Goal: Purchase product/service

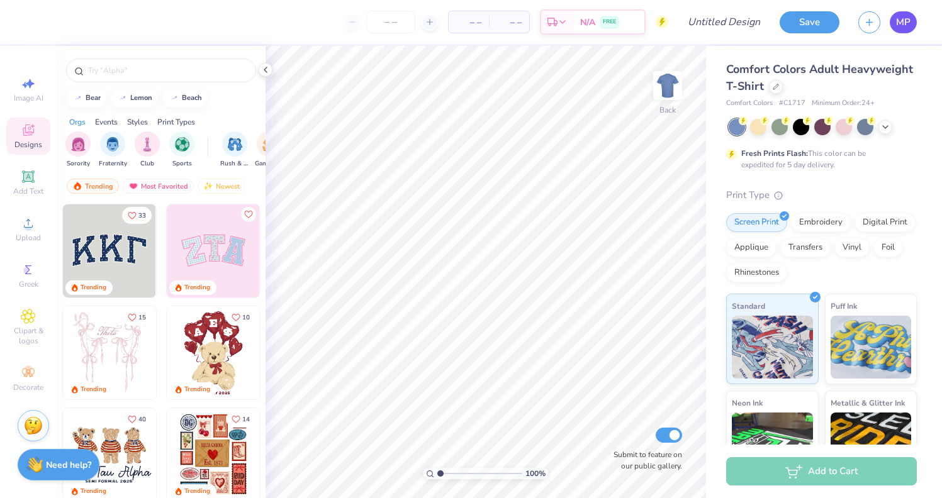
click at [907, 27] on span "MP" at bounding box center [903, 22] width 14 height 14
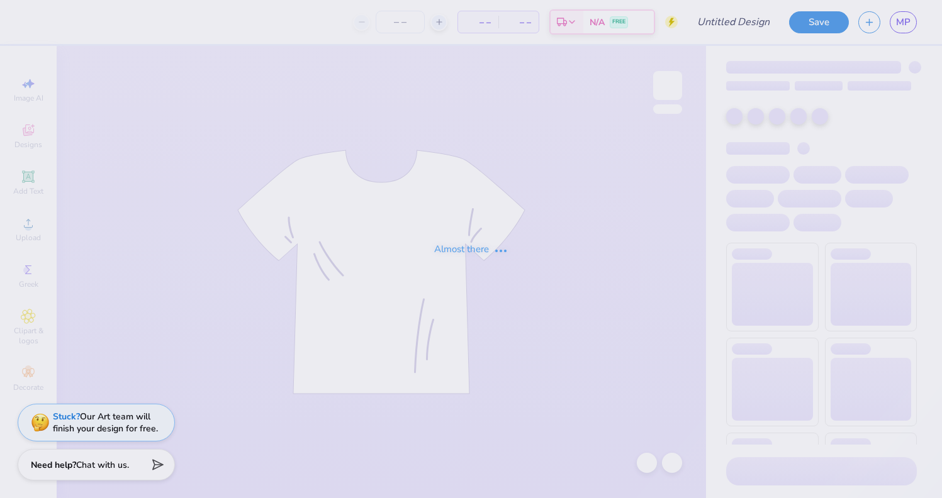
type input "dad polo"
type input "24"
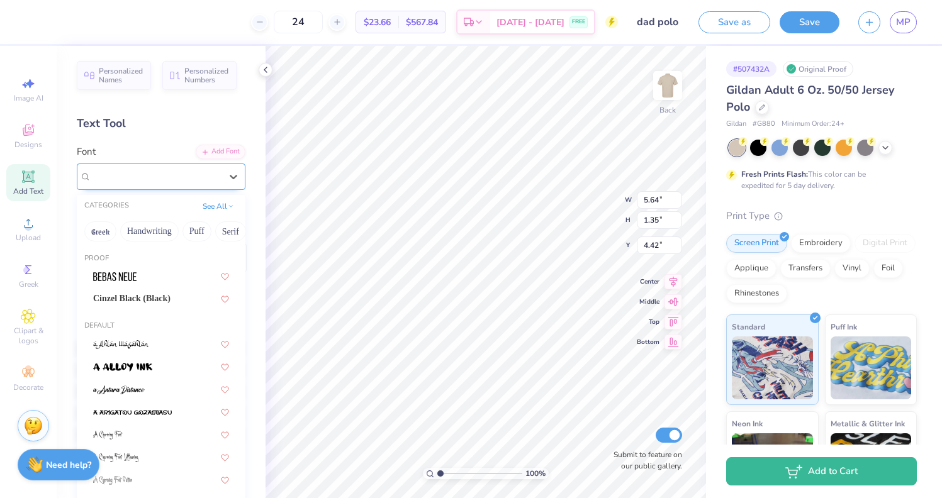
click at [145, 176] on div "Cinzel" at bounding box center [156, 177] width 132 height 20
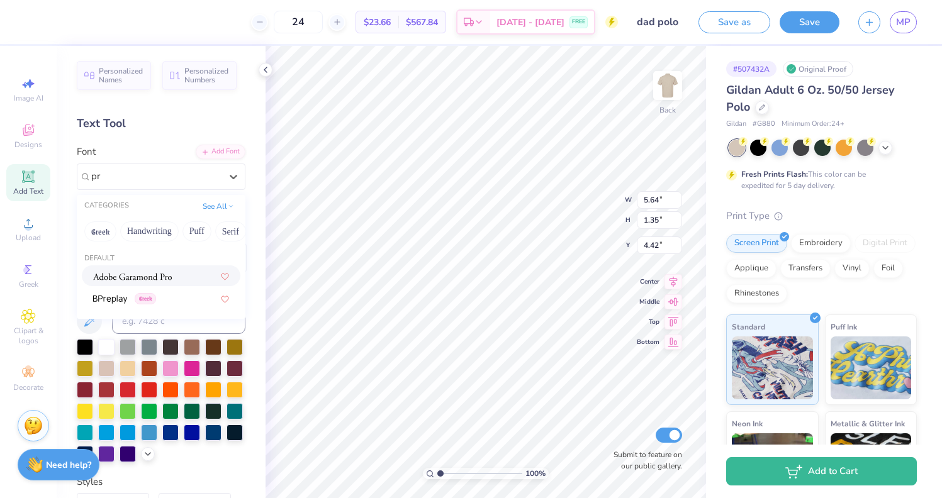
type input "p"
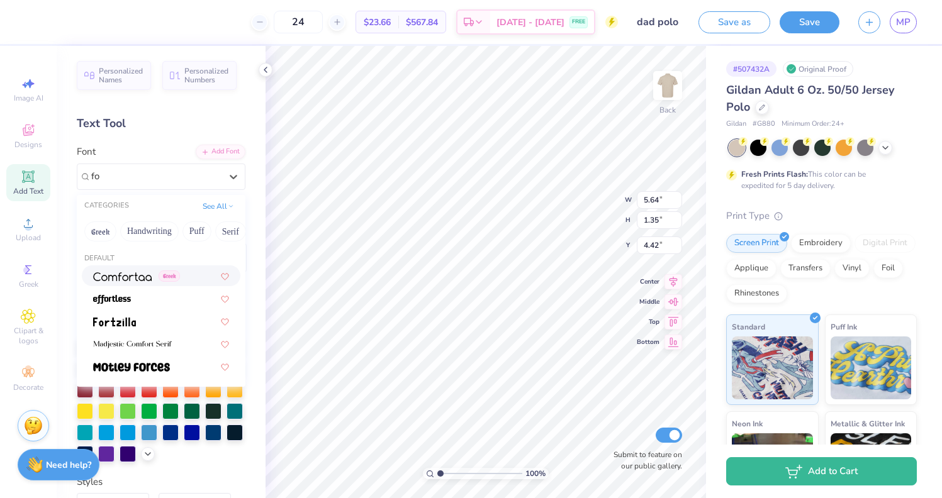
type input "f"
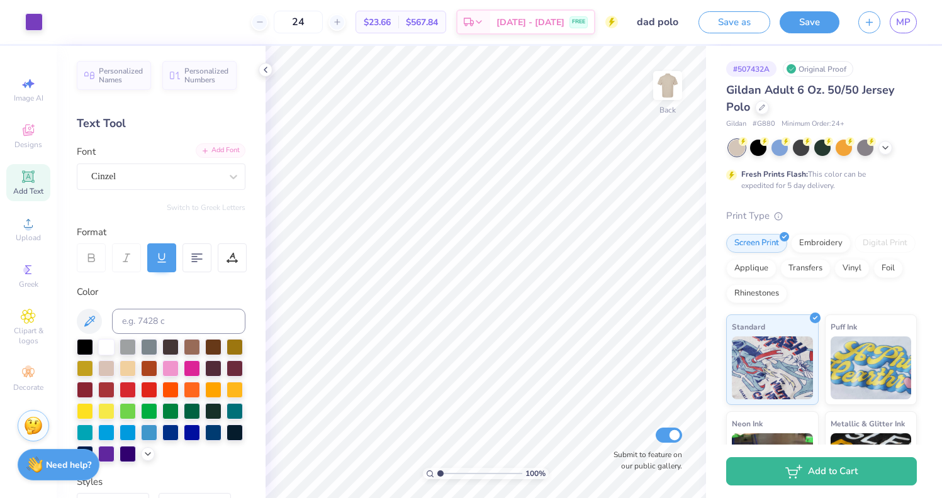
click at [227, 153] on div "Add Font" at bounding box center [221, 150] width 50 height 14
click at [234, 155] on div "Add Font" at bounding box center [221, 150] width 50 height 14
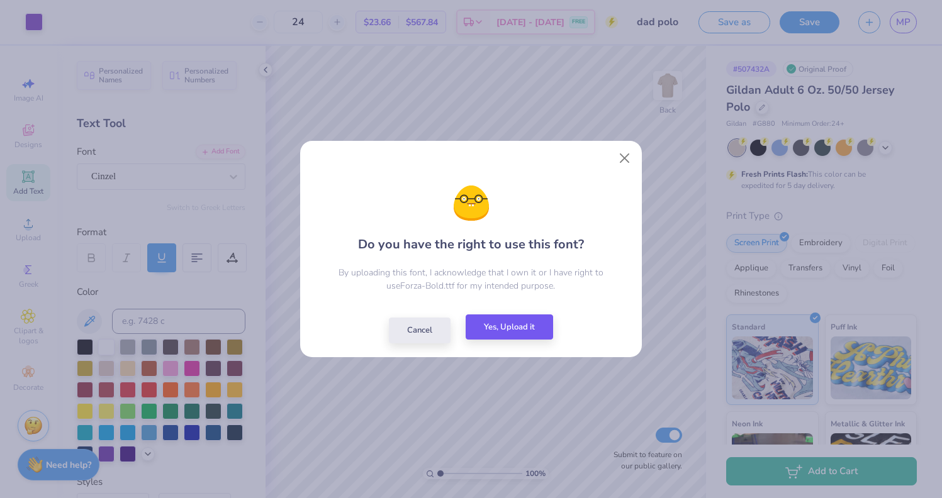
click at [526, 329] on button "Yes, Upload it" at bounding box center [509, 328] width 87 height 26
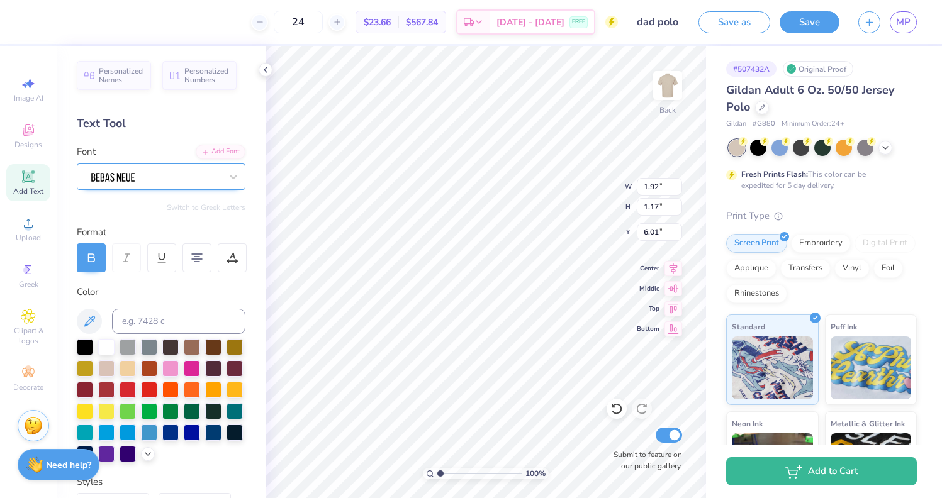
click at [208, 175] on div at bounding box center [156, 177] width 132 height 20
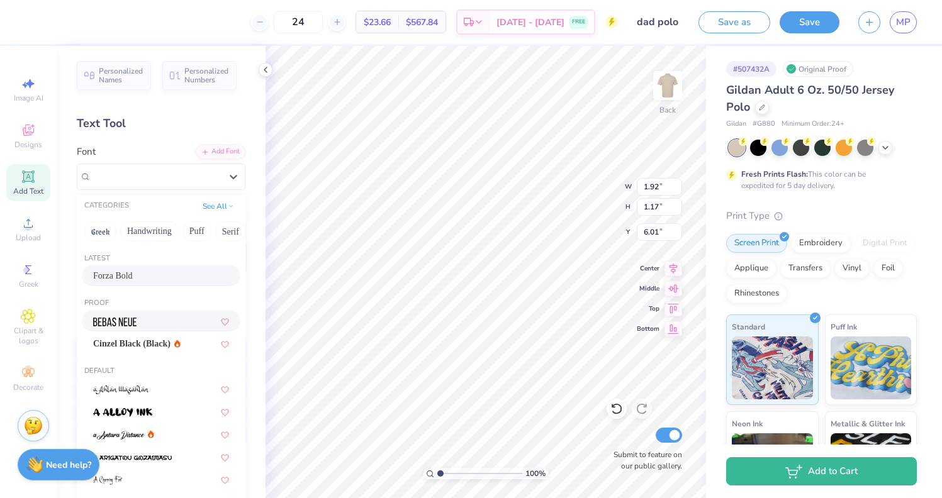
click at [155, 277] on div "Forza Bold" at bounding box center [161, 275] width 136 height 13
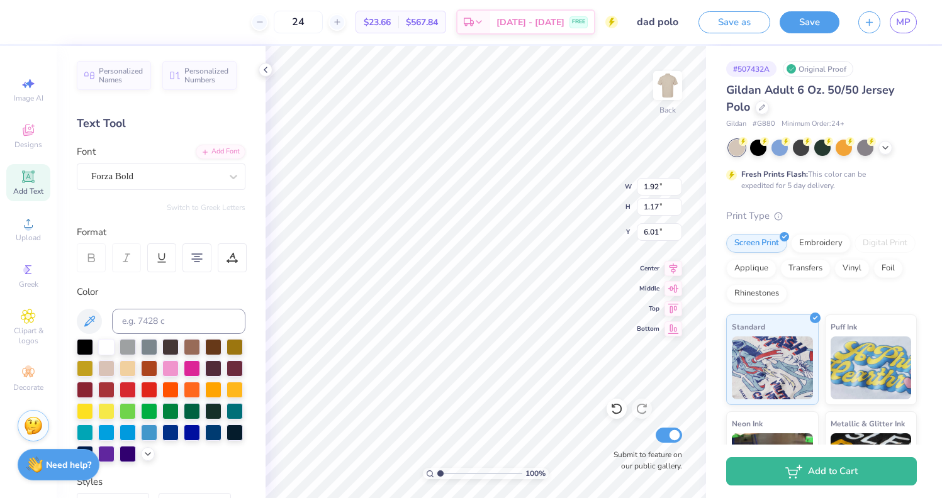
type input "3.03"
type input "1.23"
type input "5.98"
type textarea "DAD"
type input "4.27"
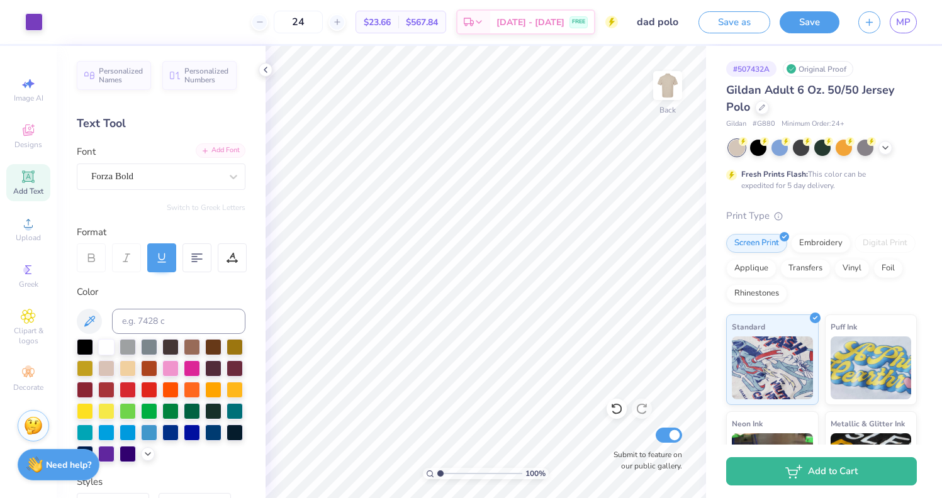
click at [228, 152] on div "Add Font" at bounding box center [221, 150] width 50 height 14
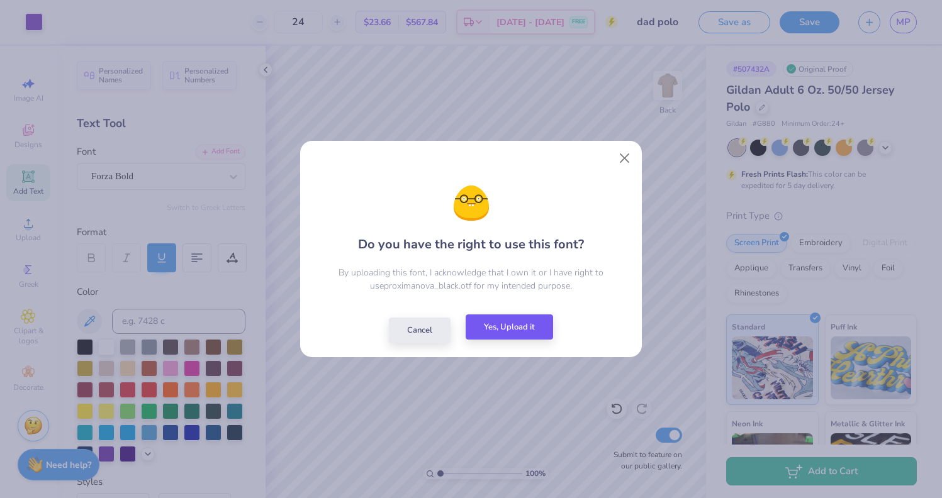
click at [522, 332] on button "Yes, Upload it" at bounding box center [509, 328] width 87 height 26
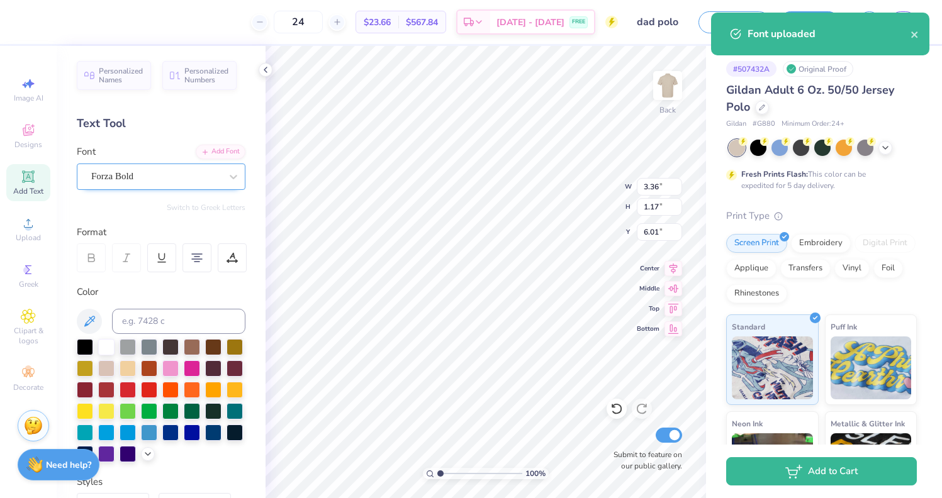
click at [218, 184] on div at bounding box center [156, 176] width 130 height 17
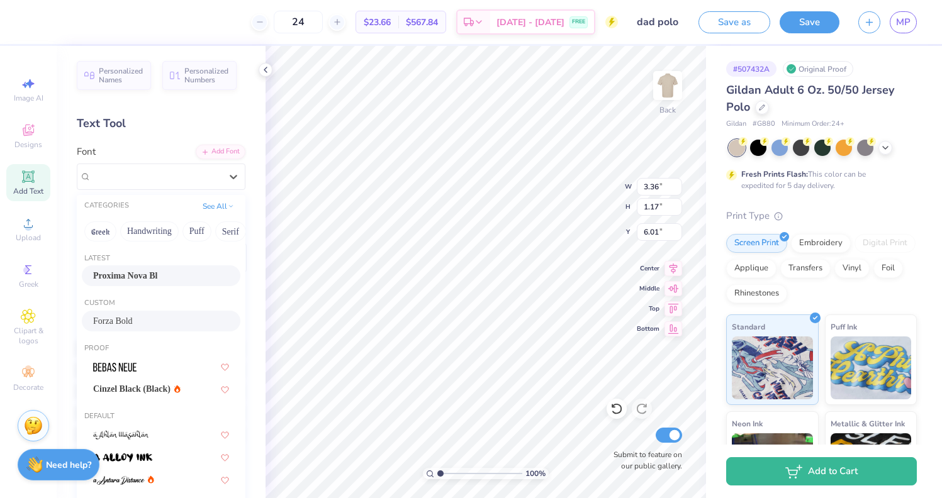
click at [187, 277] on div "Proxima Nova Bl" at bounding box center [161, 275] width 136 height 13
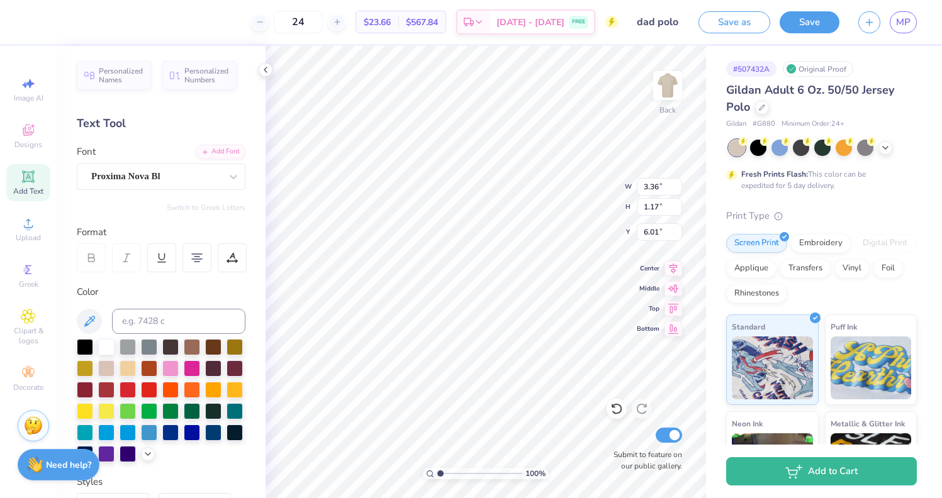
type input "3.47"
type input "1.11"
type input "6.04"
type input "5.90"
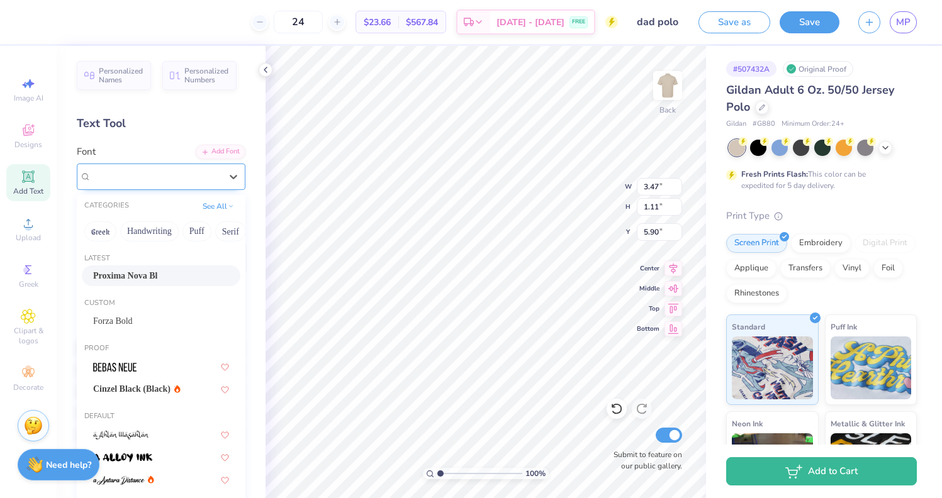
click at [167, 176] on div "Proxima Nova Bl" at bounding box center [156, 177] width 132 height 20
click at [159, 325] on div "Forza Bold" at bounding box center [161, 321] width 136 height 13
type input "3.36"
type input "1.17"
type input "5.87"
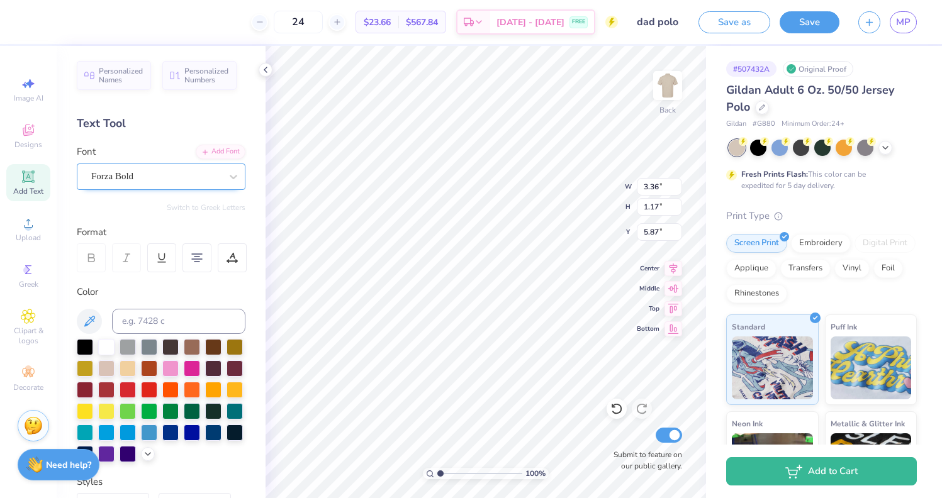
click at [143, 188] on div "Forza Bold" at bounding box center [161, 177] width 169 height 26
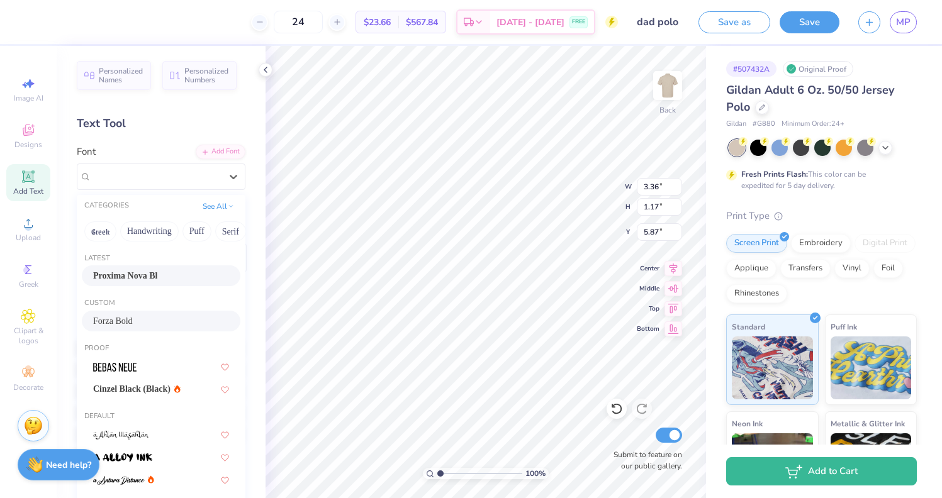
click at [149, 284] on div "Proxima Nova Bl" at bounding box center [161, 276] width 159 height 21
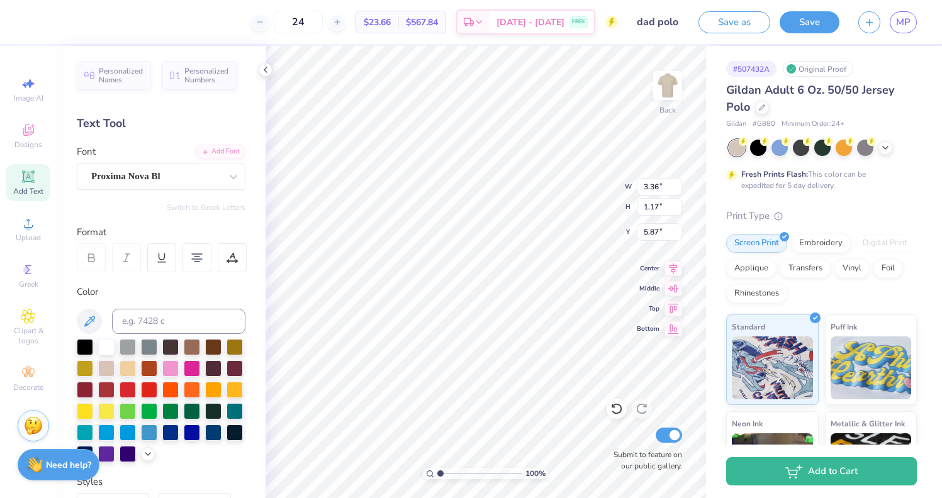
type input "3.47"
type input "1.11"
type input "5.90"
type input "5.00"
type input "1.34"
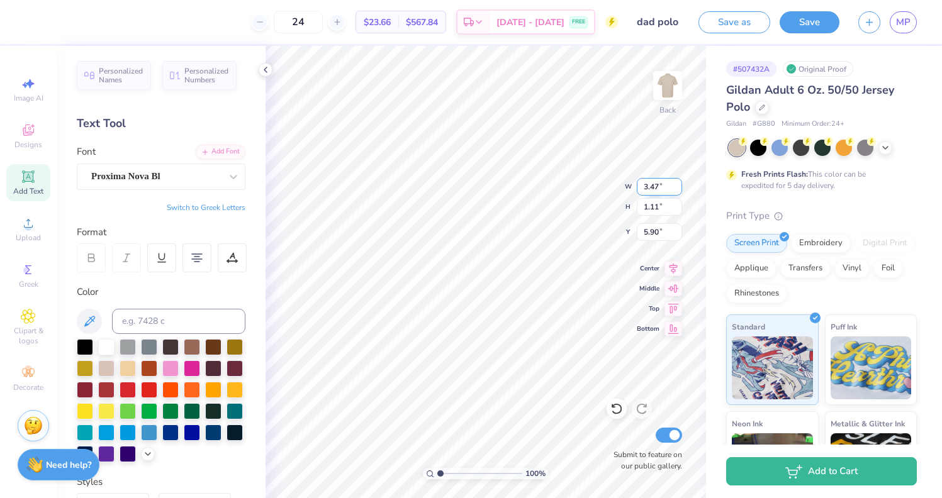
type input "4.34"
click at [201, 177] on div "Proxima Nova Bl" at bounding box center [156, 177] width 132 height 20
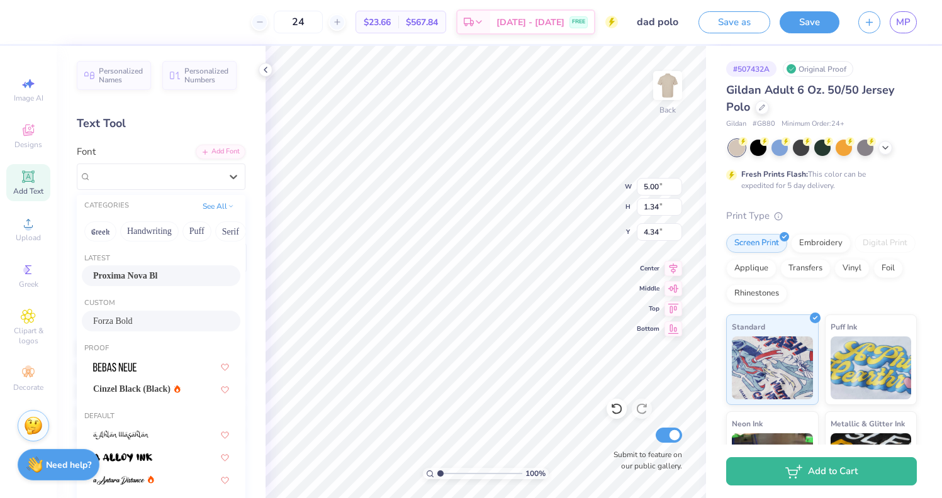
click at [147, 320] on div "Forza Bold" at bounding box center [161, 321] width 136 height 13
type input "5.18"
type input "1.47"
type input "4.27"
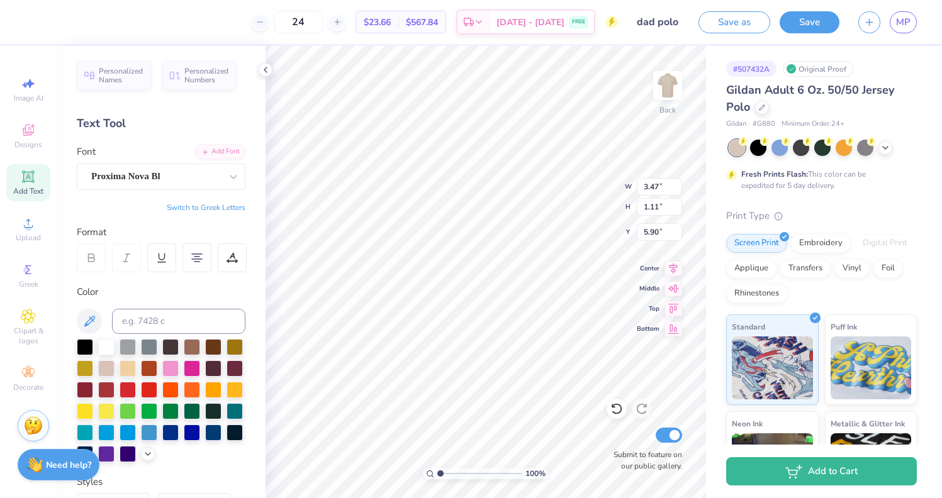
type input "6.08"
type input "5.18"
type input "1.47"
type input "4.36"
click at [196, 181] on div "Forza Bold" at bounding box center [156, 177] width 132 height 20
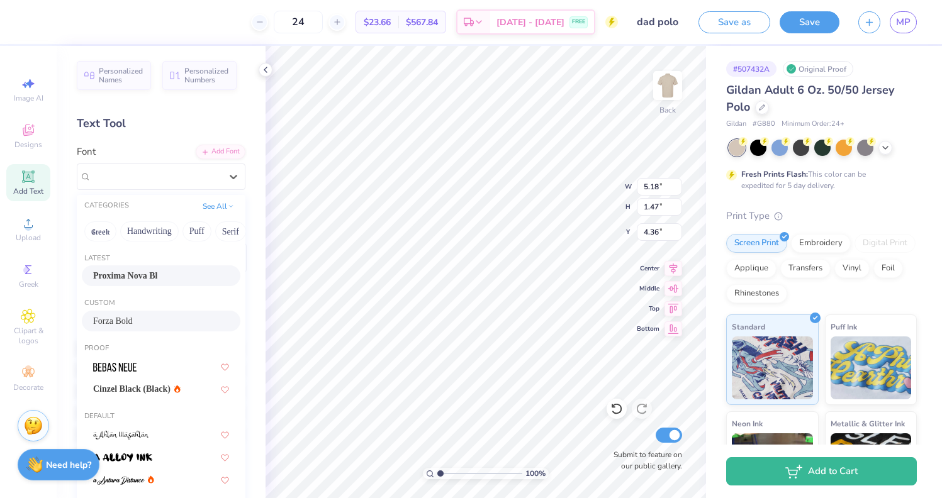
click at [168, 277] on div "Proxima Nova Bl" at bounding box center [161, 275] width 136 height 13
type input "5.00"
type input "1.34"
type input "4.43"
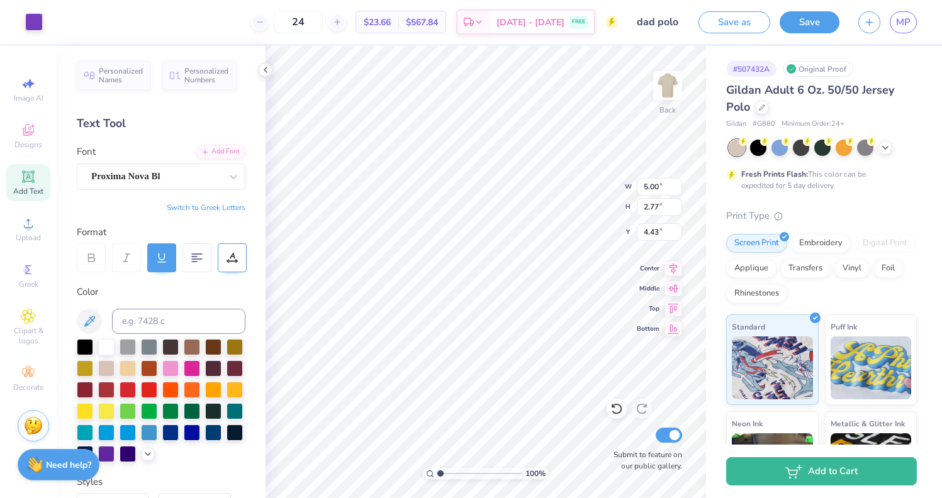
type input "4.70"
type input "2.60"
type input "4.47"
click at [882, 153] on div at bounding box center [885, 147] width 14 height 14
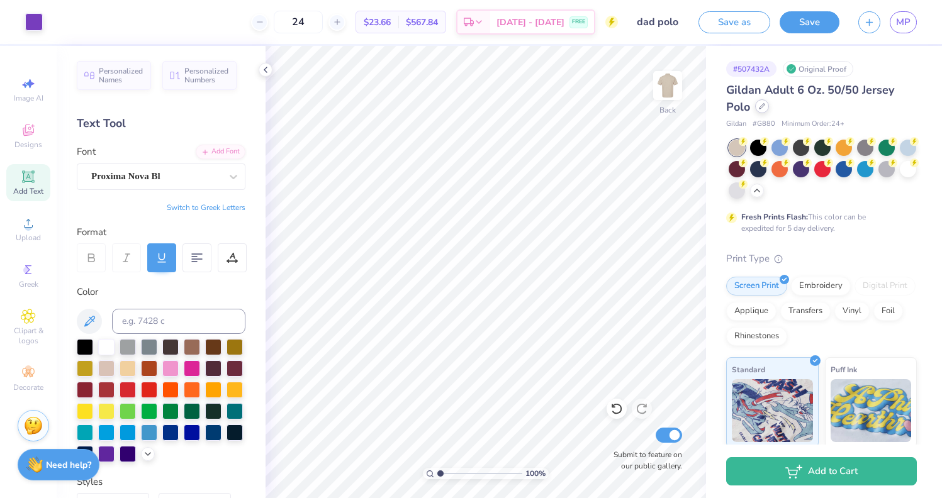
click at [762, 104] on icon at bounding box center [762, 106] width 6 height 6
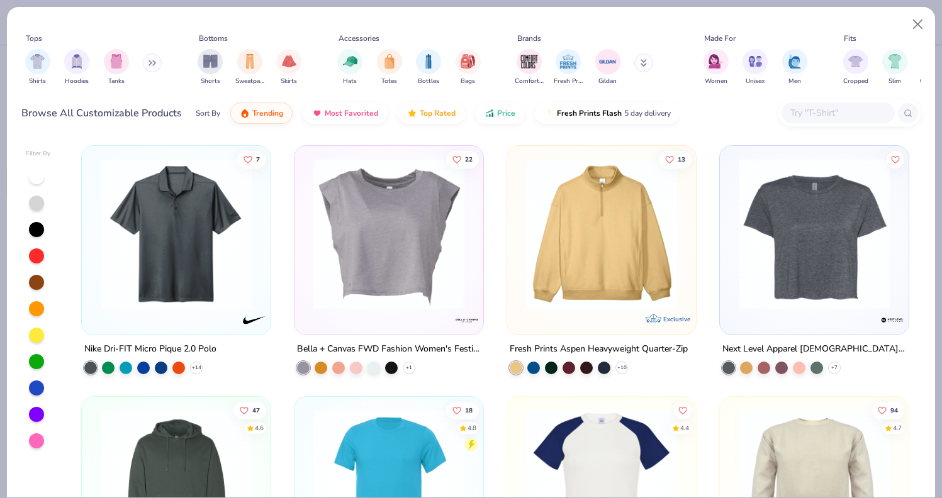
click at [811, 114] on input "text" at bounding box center [837, 113] width 97 height 14
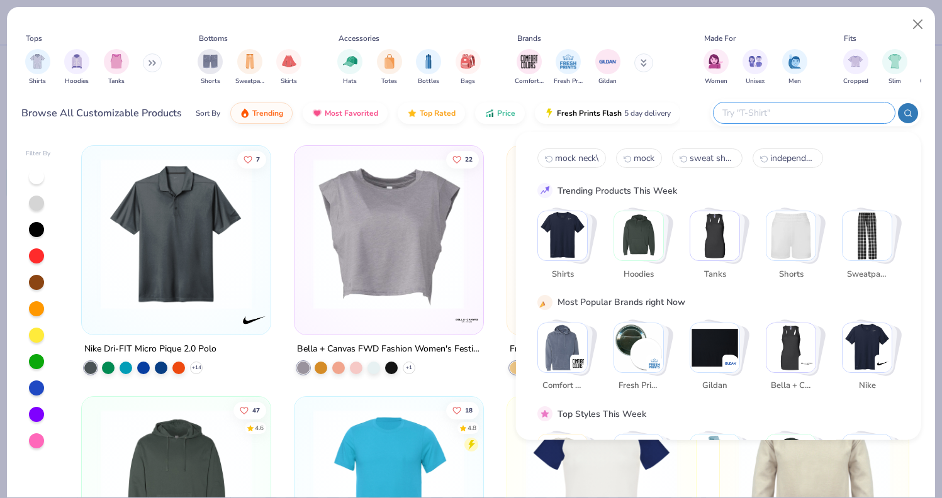
click at [810, 115] on input "text" at bounding box center [803, 113] width 165 height 14
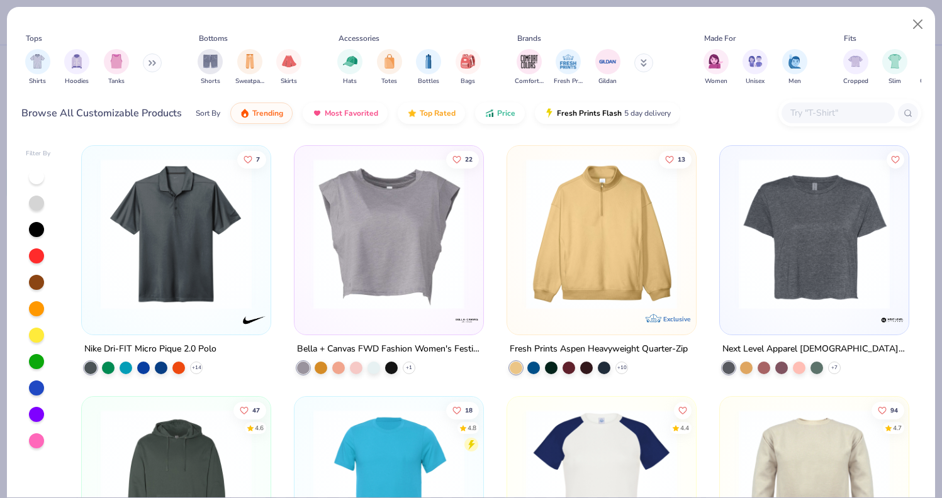
click at [145, 59] on div "Shirts Hoodies Tanks" at bounding box center [93, 67] width 145 height 47
click at [150, 61] on button at bounding box center [152, 62] width 19 height 19
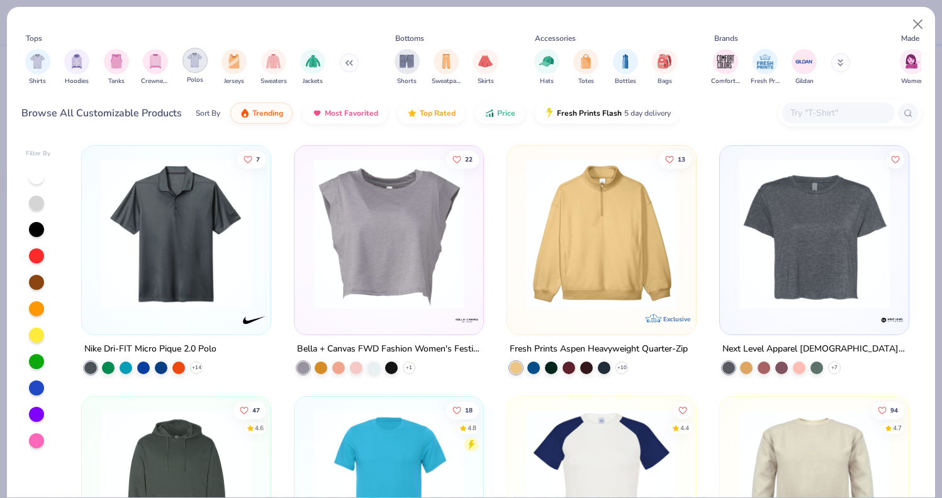
click at [196, 62] on img "filter for Polos" at bounding box center [194, 60] width 14 height 14
